Goal: Task Accomplishment & Management: Manage account settings

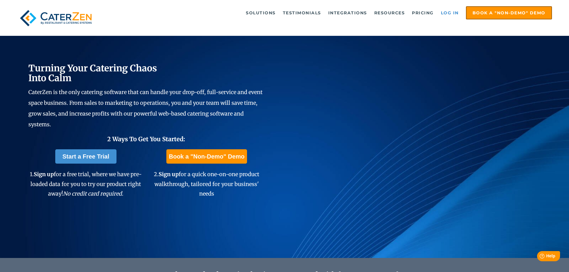
click at [447, 11] on link "Log in" at bounding box center [450, 13] width 24 height 12
click at [448, 13] on link "Log in" at bounding box center [450, 13] width 24 height 12
click at [452, 12] on link "Log in" at bounding box center [450, 13] width 24 height 12
